Goal: Task Accomplishment & Management: Complete application form

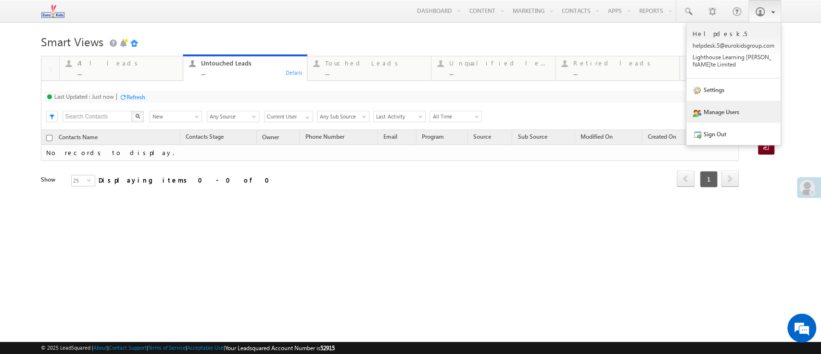
click at [723, 111] on link "Manage Users" at bounding box center [733, 112] width 94 height 22
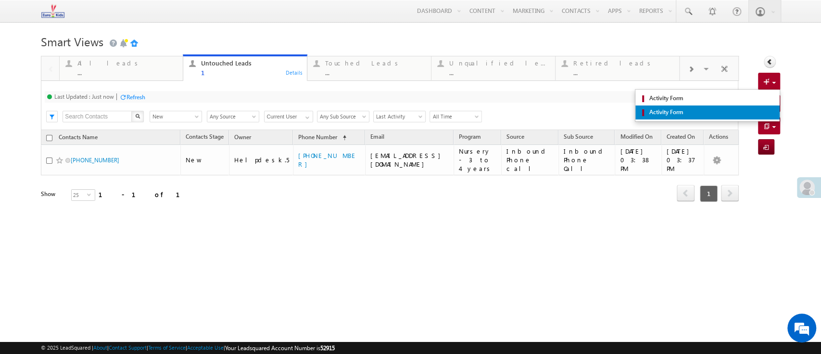
click at [767, 106] on link "Activity Form" at bounding box center [707, 112] width 144 height 14
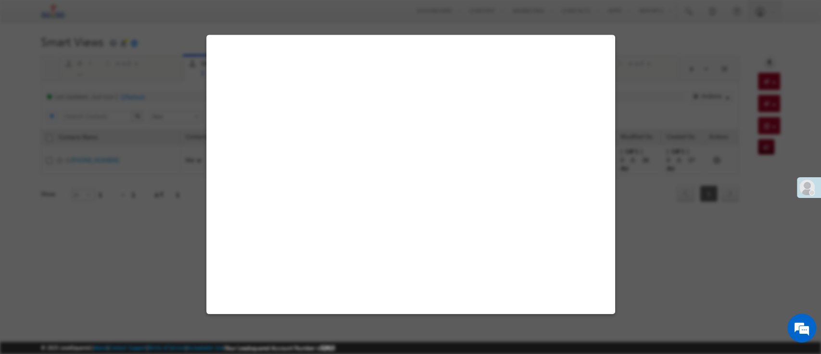
select select "Admissions"
select select "Inbound Phone call"
select select "Inbound Phone Call"
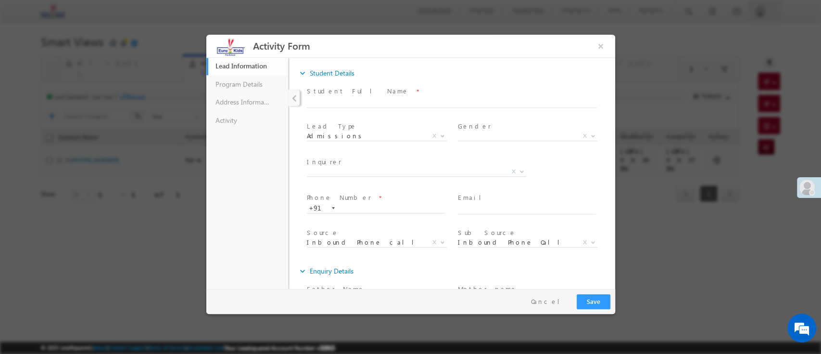
click at [366, 201] on span "Phone Number *" at bounding box center [376, 197] width 140 height 11
click at [367, 206] on input "text" at bounding box center [375, 208] width 139 height 10
paste input "7550329906"
type input "7550329906"
drag, startPoint x: 396, startPoint y: 207, endPoint x: 206, endPoint y: 178, distance: 192.1
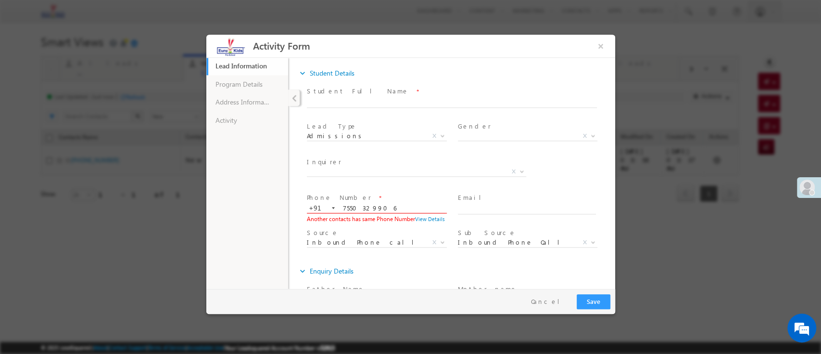
click at [206, 178] on div "Lead Information 21% Completed Program Details Address Information Activity exp…" at bounding box center [410, 172] width 409 height 231
click at [599, 45] on button "×" at bounding box center [600, 46] width 16 height 18
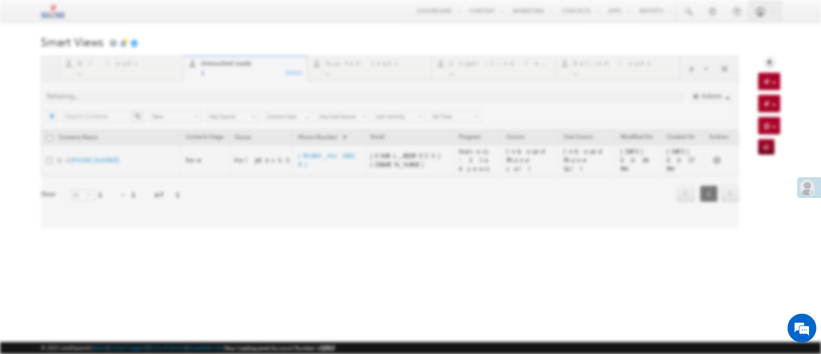
click at [536, 29] on body "Menu Helpdesk.5 helpd esk.5 @euro kidsg roup. com" at bounding box center [410, 136] width 821 height 272
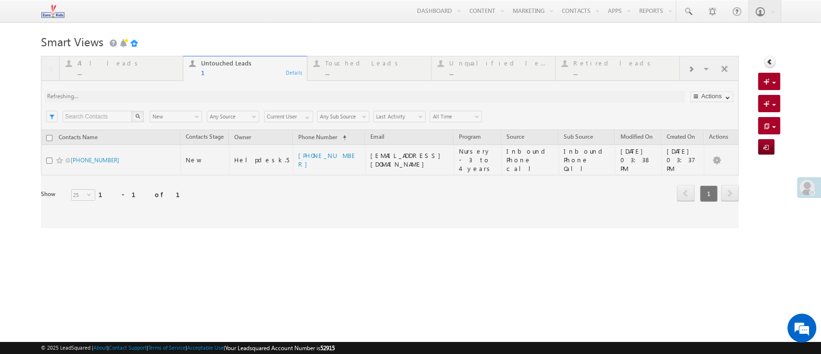
drag, startPoint x: 104, startPoint y: 157, endPoint x: 93, endPoint y: 158, distance: 11.1
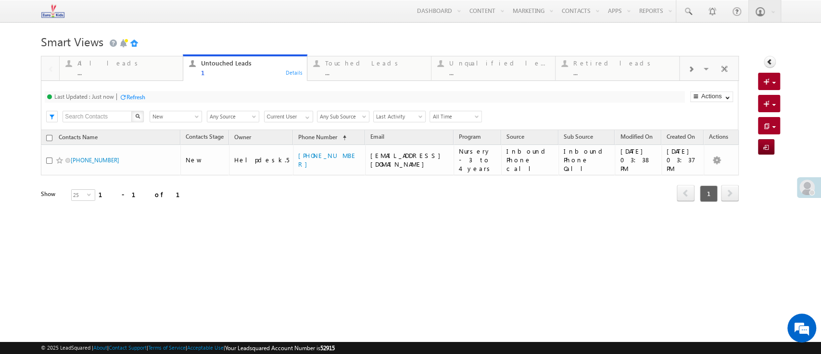
click at [328, 283] on html "Menu Helpdesk.5 helpd esk.5 @euro kidsg roup. com house Learn ing [PERSON_NAME]" at bounding box center [410, 148] width 821 height 296
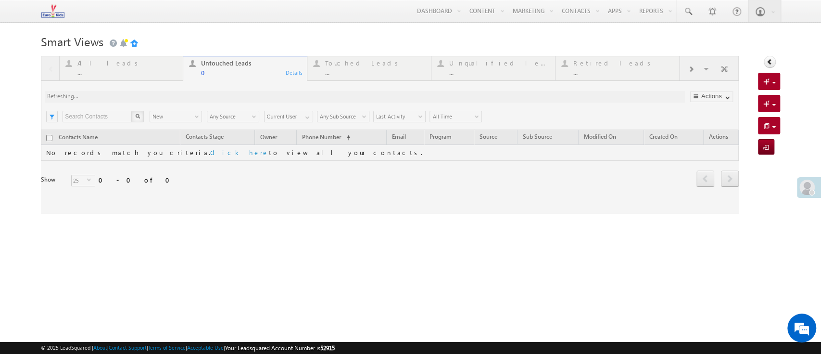
click at [645, 212] on div "Tags × Select at-least one contacts to tag... × Close Contacts Name Contacts St…" at bounding box center [390, 172] width 698 height 84
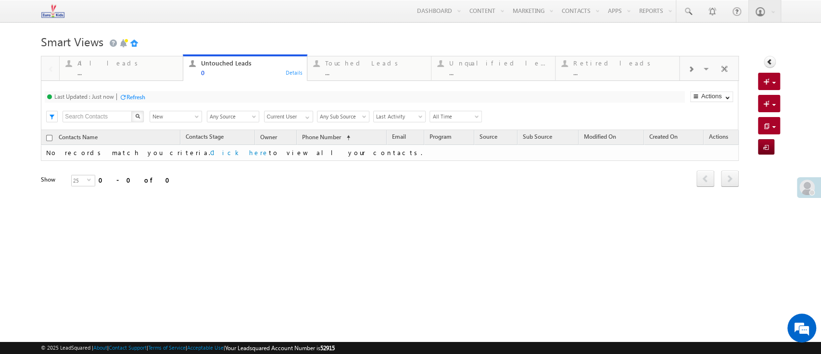
click at [368, 42] on h1 "Smart Views Getting Started" at bounding box center [410, 40] width 739 height 19
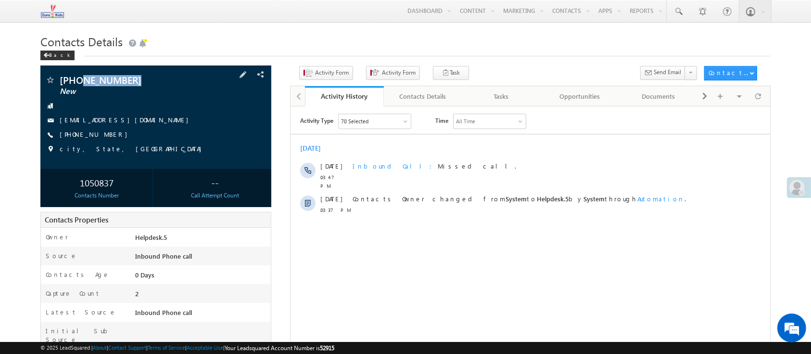
drag, startPoint x: 154, startPoint y: 79, endPoint x: 79, endPoint y: 80, distance: 74.6
click at [79, 80] on span "[PHONE_NUMBER]" at bounding box center [132, 80] width 144 height 10
copy span "7045621414"
click at [377, 273] on div "Activity Type 70 Selected Select All Sales Activities 1 Sales Activity Email Ac…" at bounding box center [530, 233] width 480 height 241
click at [147, 77] on span "[PHONE_NUMBER]" at bounding box center [132, 80] width 144 height 10
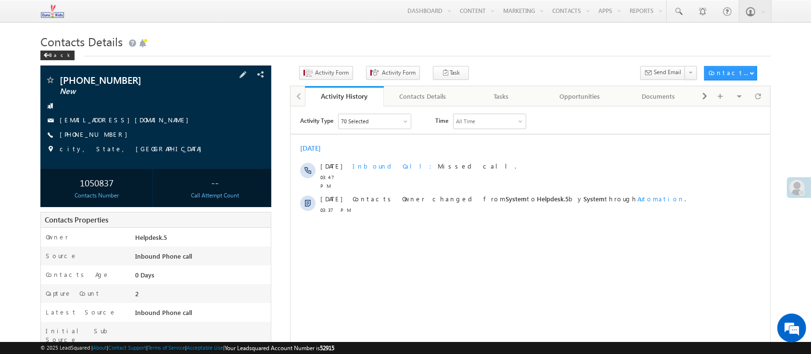
click at [166, 95] on span "New" at bounding box center [132, 92] width 144 height 10
drag, startPoint x: 149, startPoint y: 86, endPoint x: 81, endPoint y: 84, distance: 68.3
click at [81, 84] on span "[PHONE_NUMBER]" at bounding box center [132, 80] width 144 height 10
copy span "7045621414"
click at [430, 273] on div "Activity Type 70 Selected Select All Sales Activities 1 Sales Activity Email Ac…" at bounding box center [530, 233] width 480 height 241
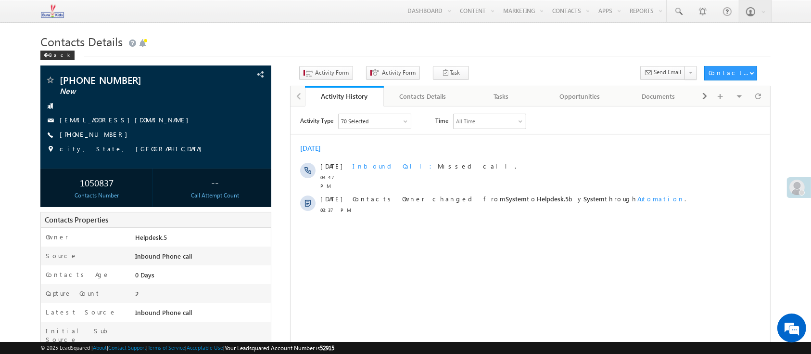
click at [327, 82] on span "Activity Form" at bounding box center [328, 75] width 58 height 18
click at [335, 68] on button "Activity Form" at bounding box center [326, 73] width 54 height 14
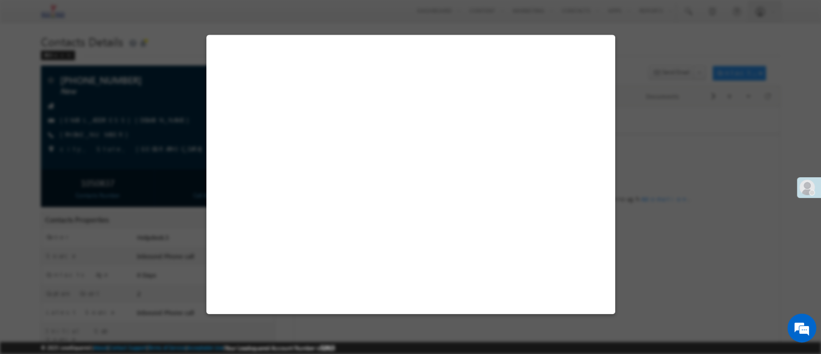
select select "Admissions"
select select "Inbound Phone call"
select select "Inbound Phone Call"
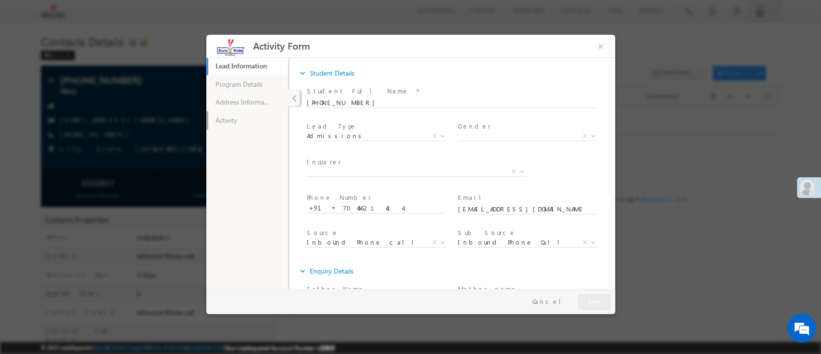
click at [256, 118] on link "Activity" at bounding box center [247, 120] width 82 height 18
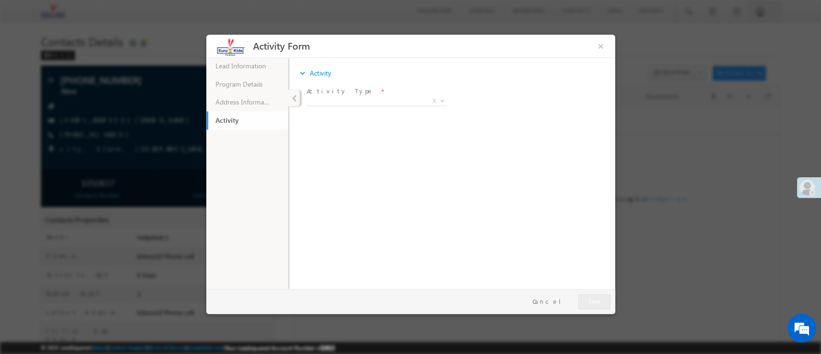
click at [347, 95] on span "Activity Type *" at bounding box center [376, 91] width 140 height 11
click at [382, 104] on span "Callback Interested Not Interested Not contactable Call Disconnected X" at bounding box center [379, 102] width 147 height 12
click at [364, 96] on span "X" at bounding box center [376, 101] width 140 height 10
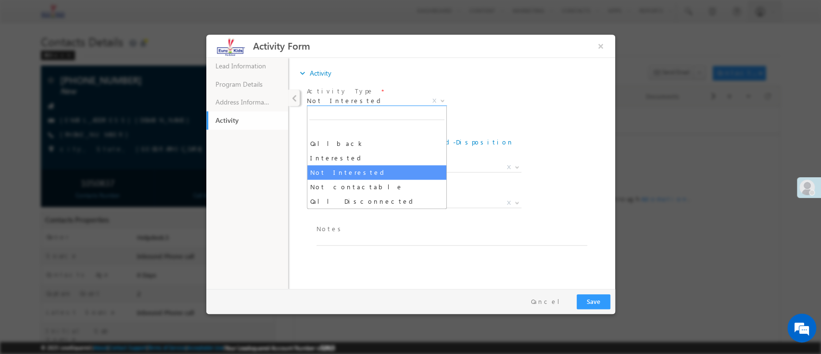
click at [378, 96] on span "Not Interested" at bounding box center [364, 100] width 117 height 9
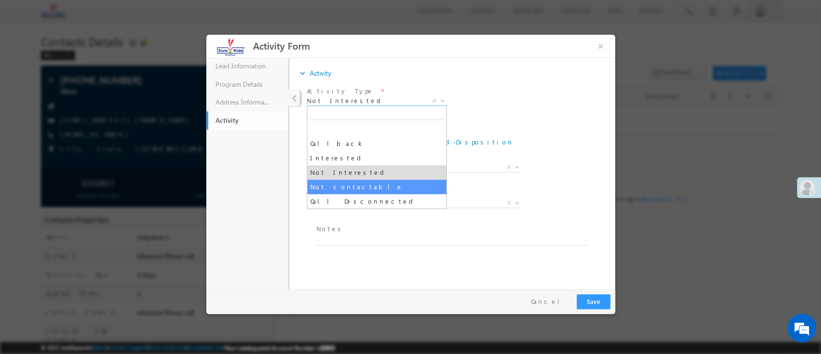
select select "Not contactable"
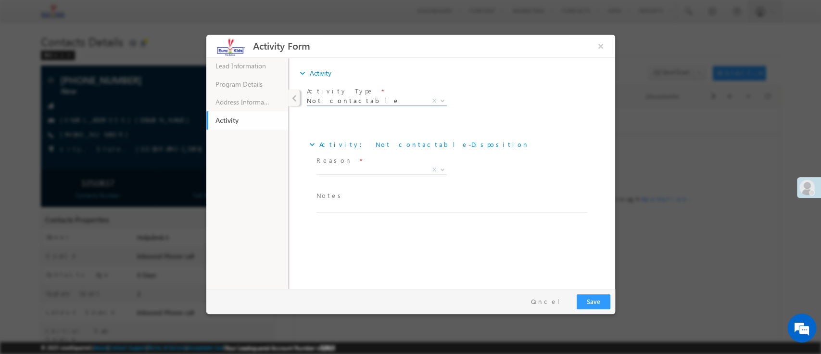
click at [508, 114] on div "Activity Type * Callback Interested Not Interested Not contactable Call Disconn…" at bounding box center [460, 102] width 310 height 36
click at [409, 171] on span "X" at bounding box center [381, 170] width 130 height 10
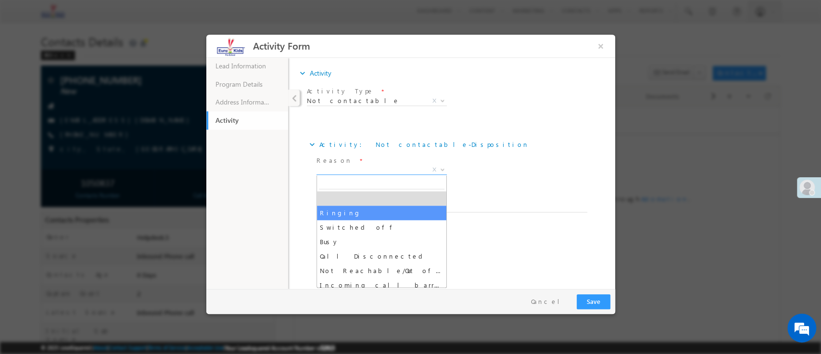
select select "Ringing"
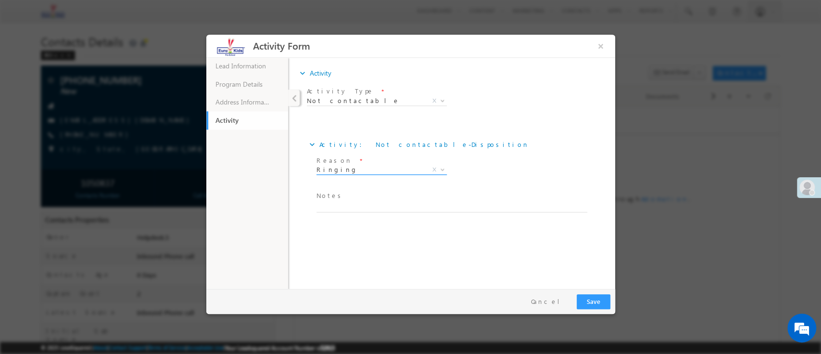
click at [381, 169] on span "Ringing" at bounding box center [369, 169] width 107 height 9
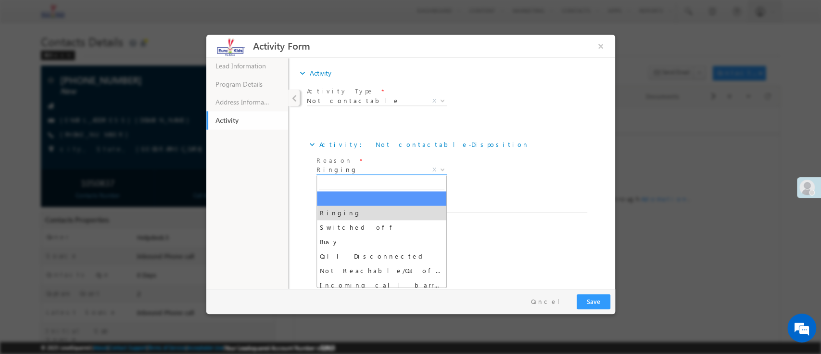
click at [522, 120] on div "expand_more Activity: Not Interested - Disposition Reason * Criteria not met" at bounding box center [456, 120] width 303 height 2
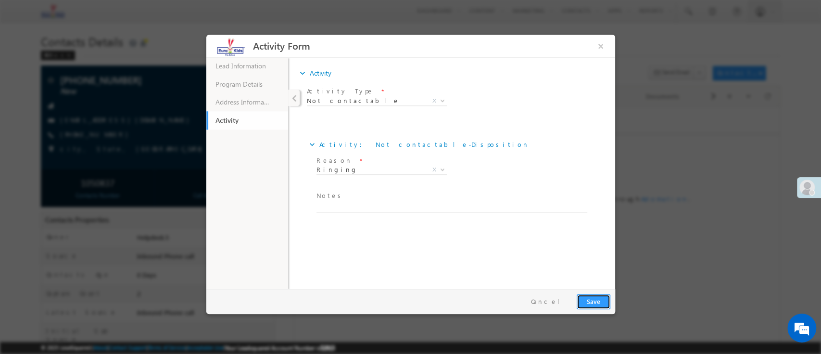
click at [595, 301] on button "Save" at bounding box center [593, 300] width 34 height 15
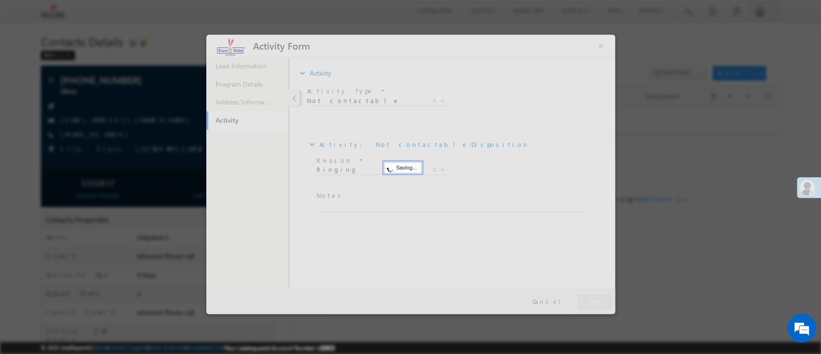
click at [639, 303] on div at bounding box center [410, 177] width 821 height 354
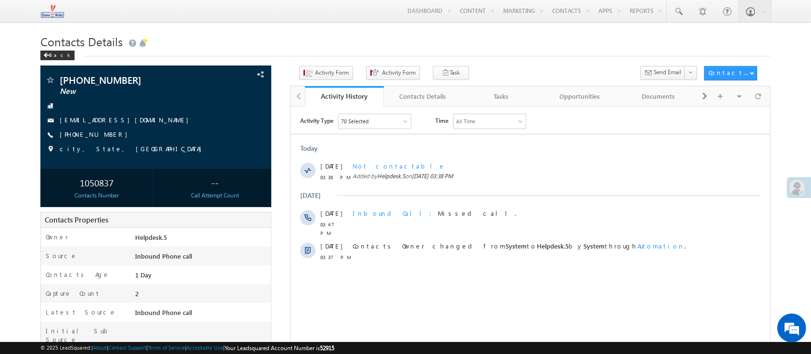
click at [379, 39] on h1 "Contacts Details" at bounding box center [405, 40] width 730 height 19
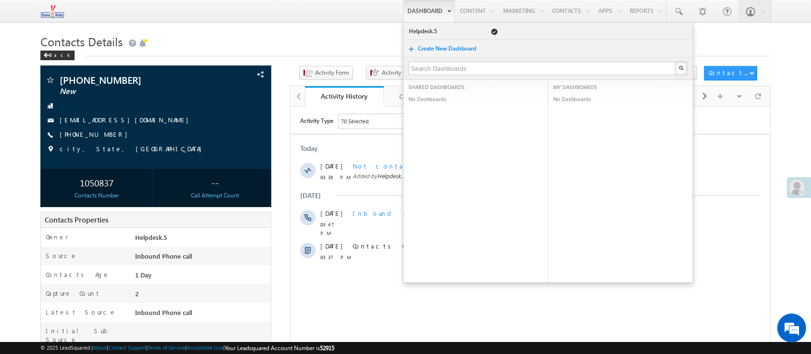
click at [419, 7] on link "Dashboard" at bounding box center [429, 11] width 52 height 22
